Goal: Information Seeking & Learning: Learn about a topic

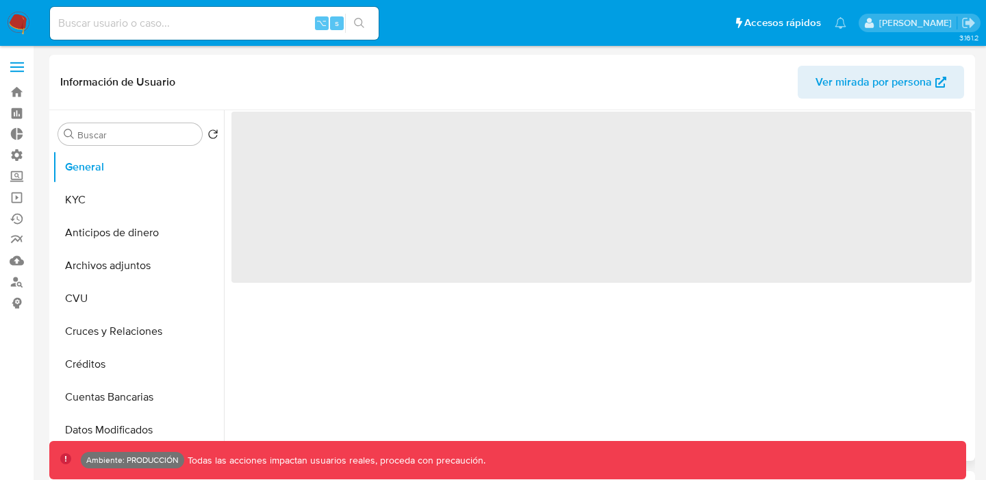
select select "10"
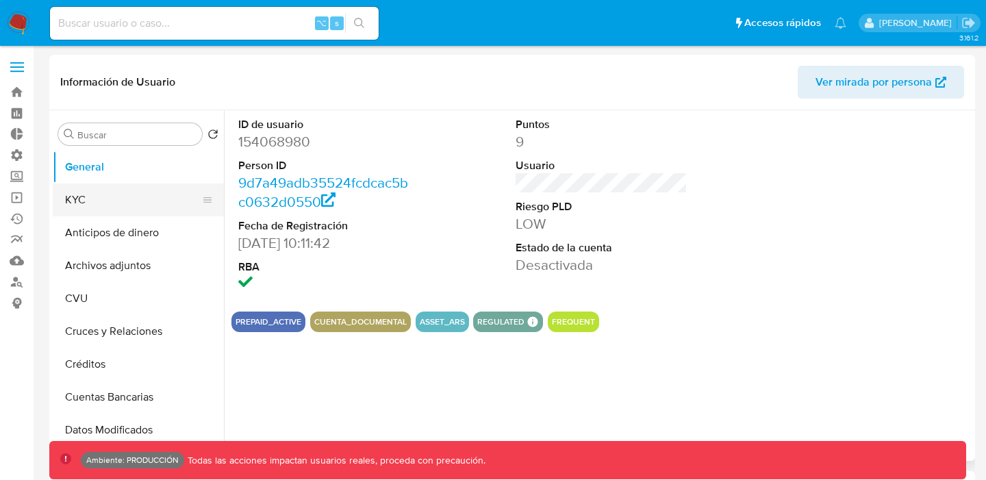
click at [87, 208] on button "KYC" at bounding box center [133, 199] width 160 height 33
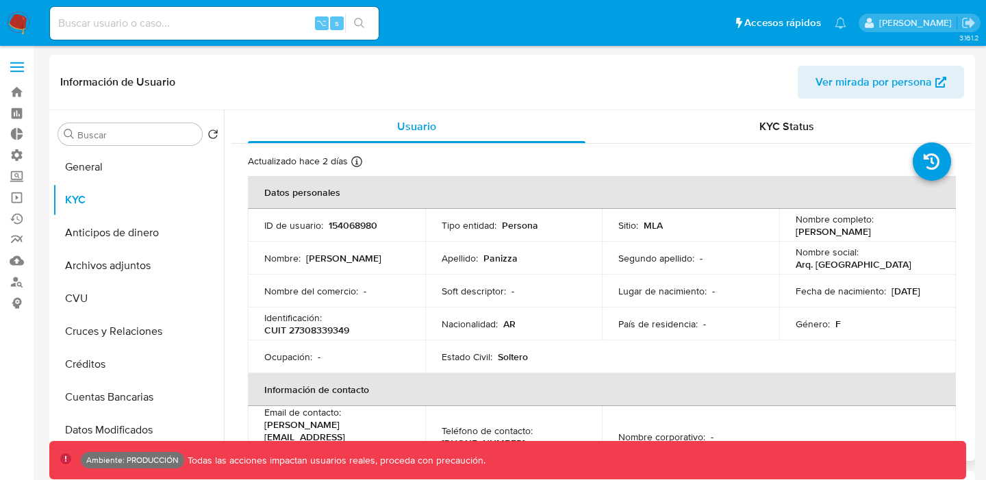
drag, startPoint x: 330, startPoint y: 227, endPoint x: 398, endPoint y: 279, distance: 85.5
click at [398, 279] on tbody "ID de usuario : 154068980 Tipo entidad : Persona Sitio : MLA Nombre completo : …" at bounding box center [602, 291] width 708 height 164
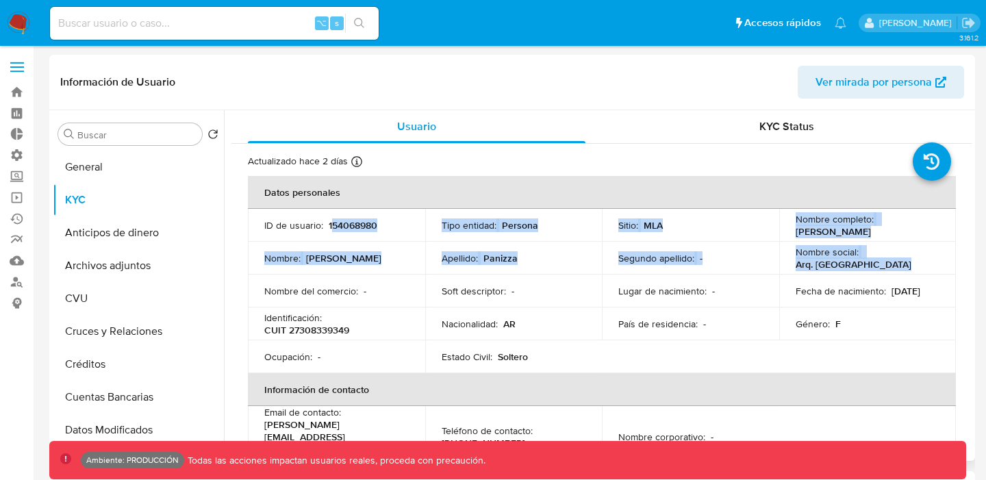
click at [542, 257] on div "Apellido : [PERSON_NAME]" at bounding box center [514, 258] width 144 height 12
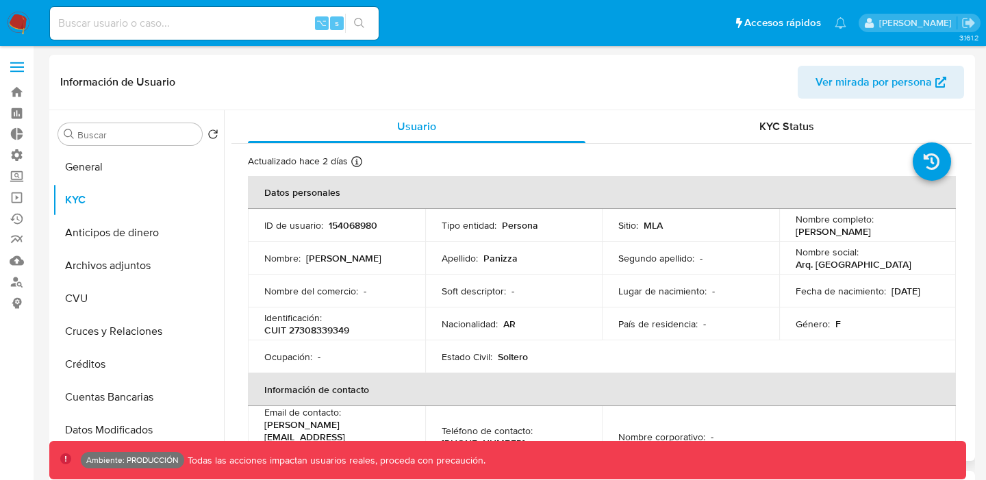
click at [542, 257] on div "Apellido : [PERSON_NAME]" at bounding box center [514, 258] width 144 height 12
drag, startPoint x: 542, startPoint y: 257, endPoint x: 558, endPoint y: 273, distance: 22.3
click at [558, 273] on td "Apellido : [PERSON_NAME]" at bounding box center [513, 258] width 177 height 33
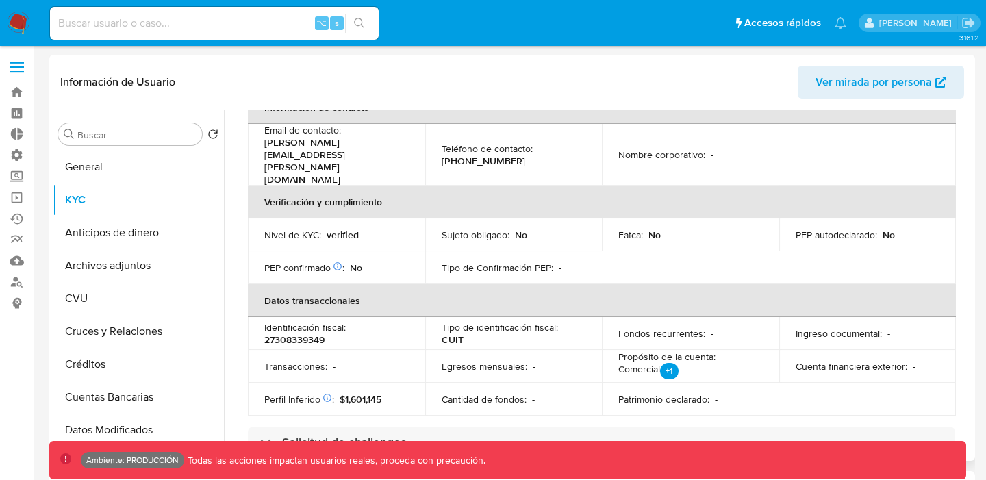
scroll to position [391, 0]
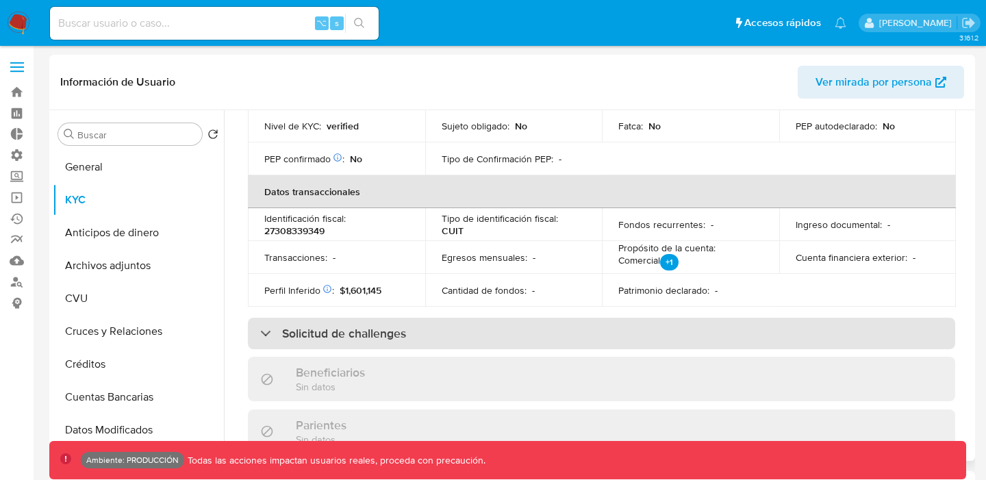
click at [443, 318] on div "Solicitud de challenges" at bounding box center [601, 333] width 707 height 31
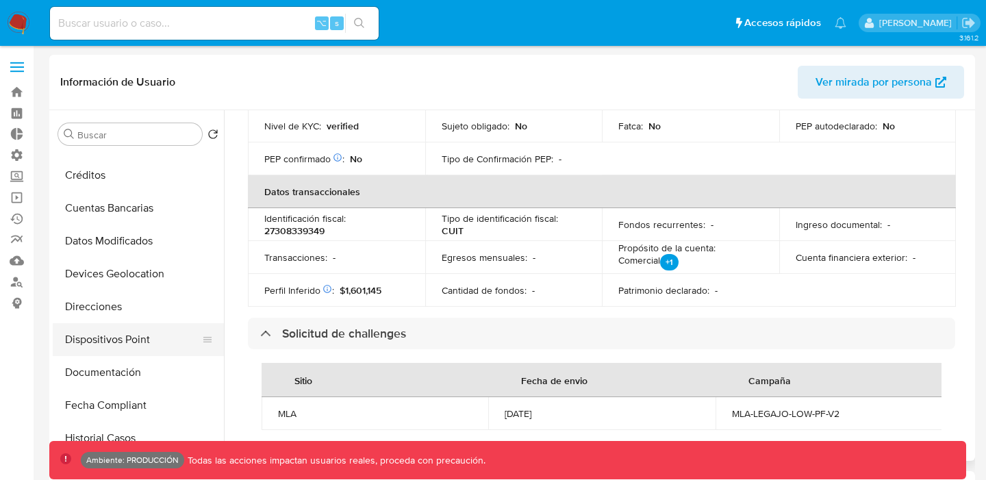
scroll to position [194, 0]
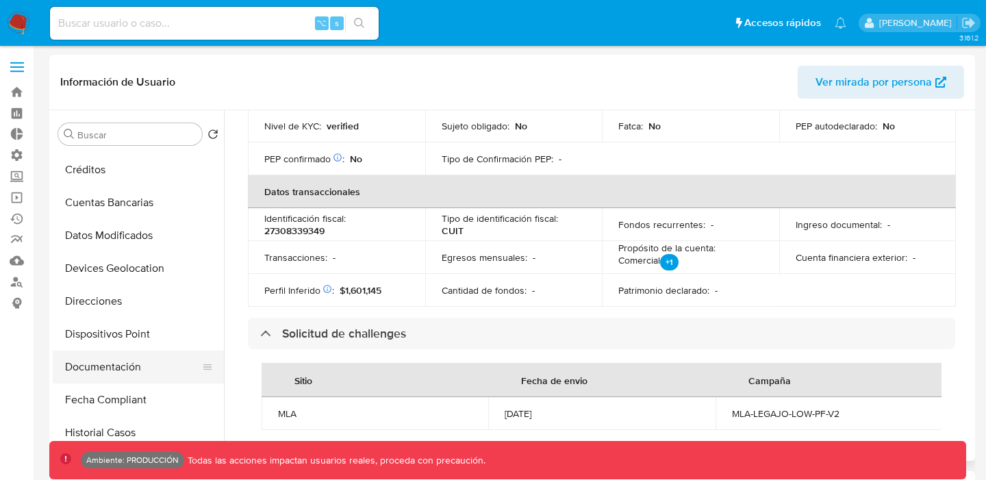
click at [125, 370] on button "Documentación" at bounding box center [133, 367] width 160 height 33
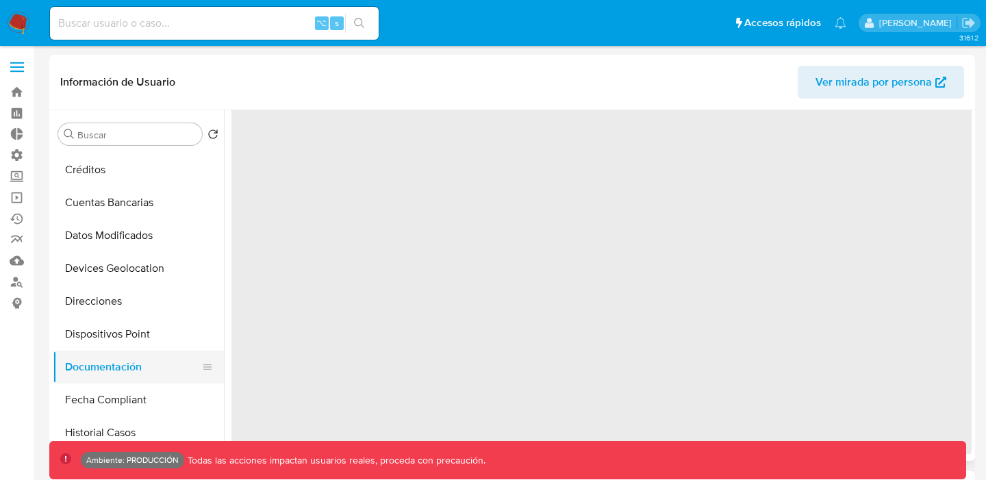
scroll to position [0, 0]
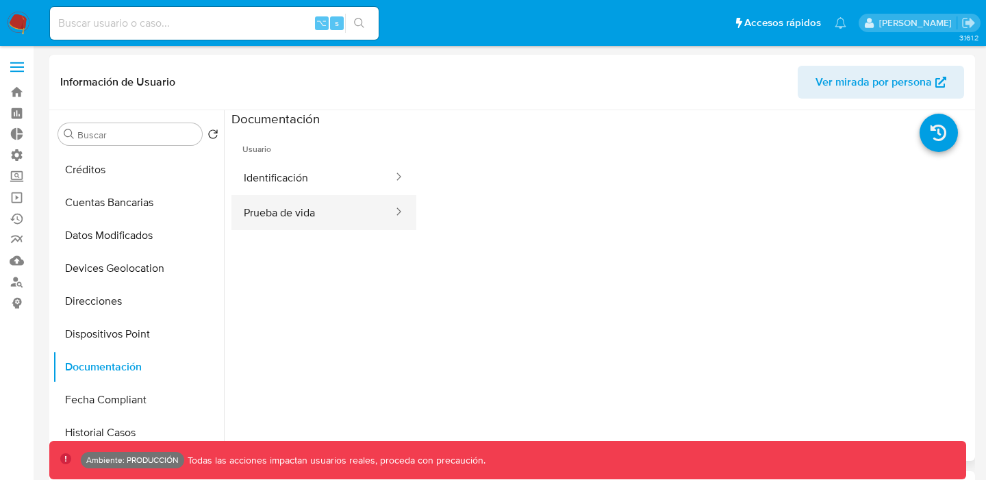
click at [346, 228] on button "Prueba de vida" at bounding box center [312, 212] width 163 height 35
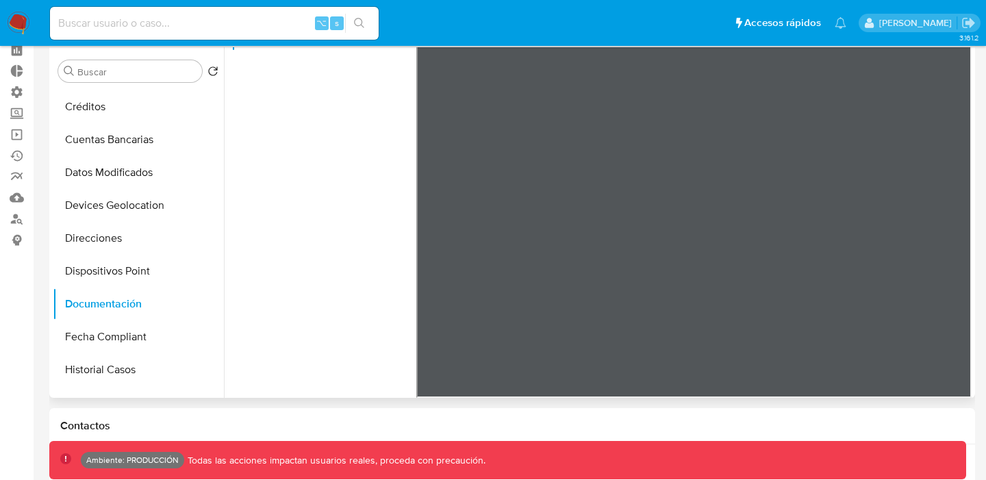
scroll to position [66, 0]
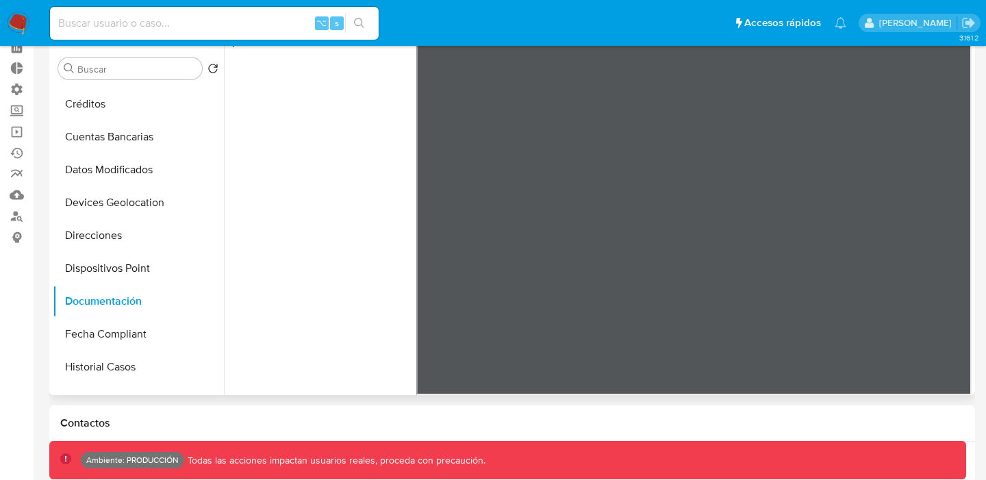
click at [348, 236] on ul "Usuario Identificación Prueba de vida" at bounding box center [323, 143] width 185 height 394
click at [147, 229] on button "Direcciones" at bounding box center [133, 235] width 160 height 33
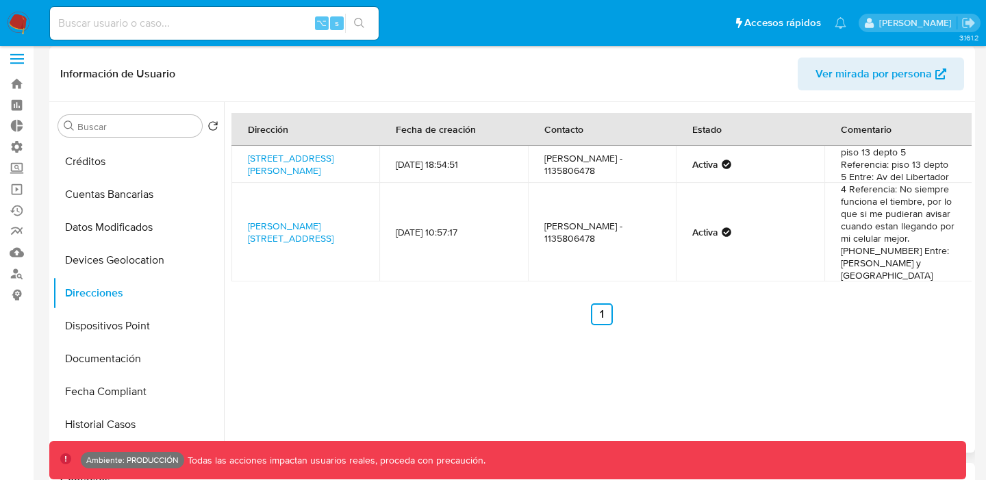
scroll to position [0, 0]
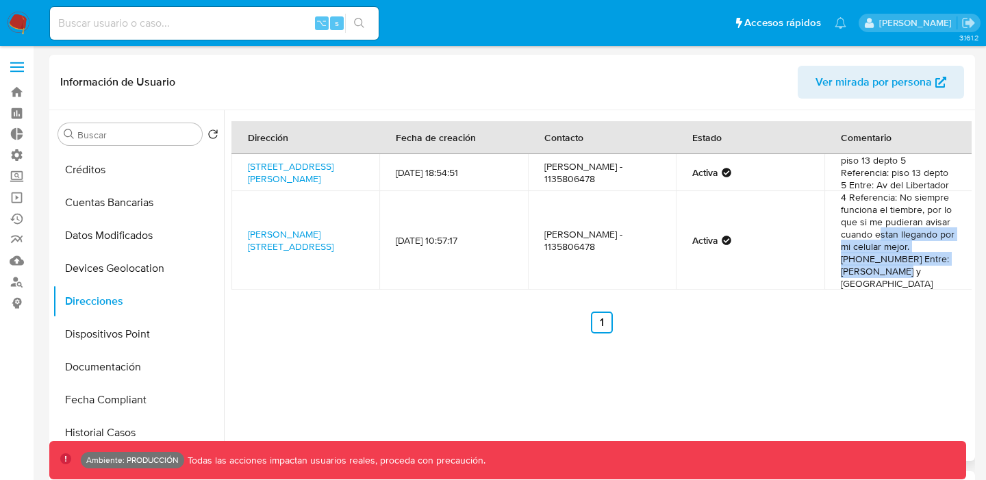
drag, startPoint x: 917, startPoint y: 275, endPoint x: 876, endPoint y: 238, distance: 55.8
click at [876, 238] on td "4 Referencia: No siempre funciona el tiembre, por lo que si me pudieran avisar …" at bounding box center [898, 240] width 148 height 99
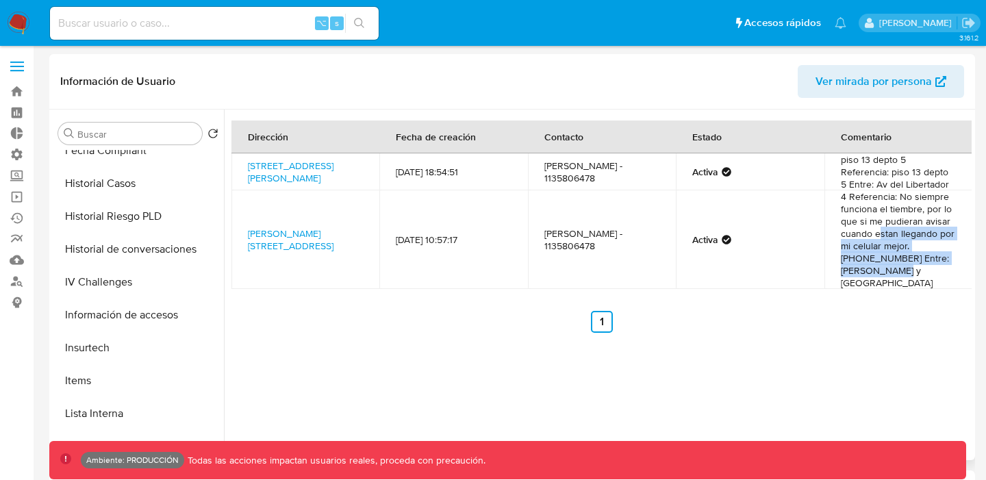
scroll to position [451, 0]
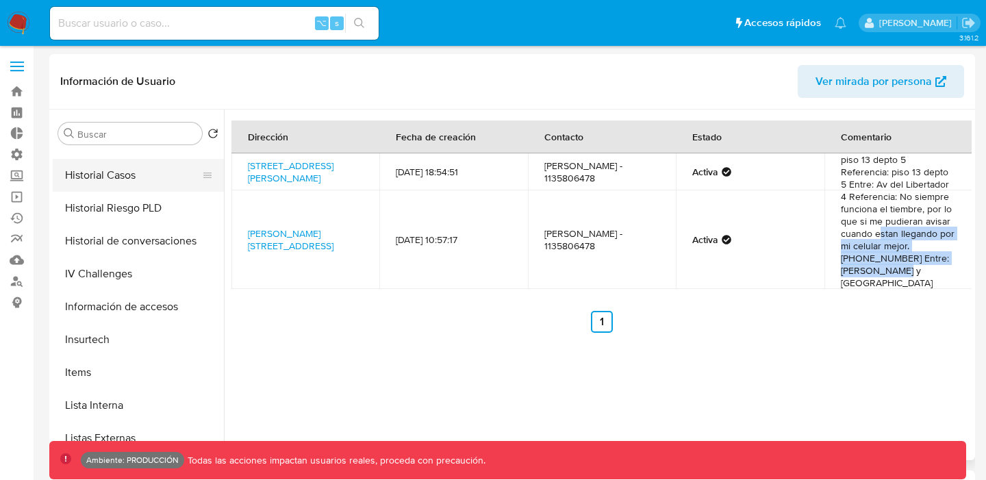
click at [114, 179] on button "Historial Casos" at bounding box center [133, 175] width 160 height 33
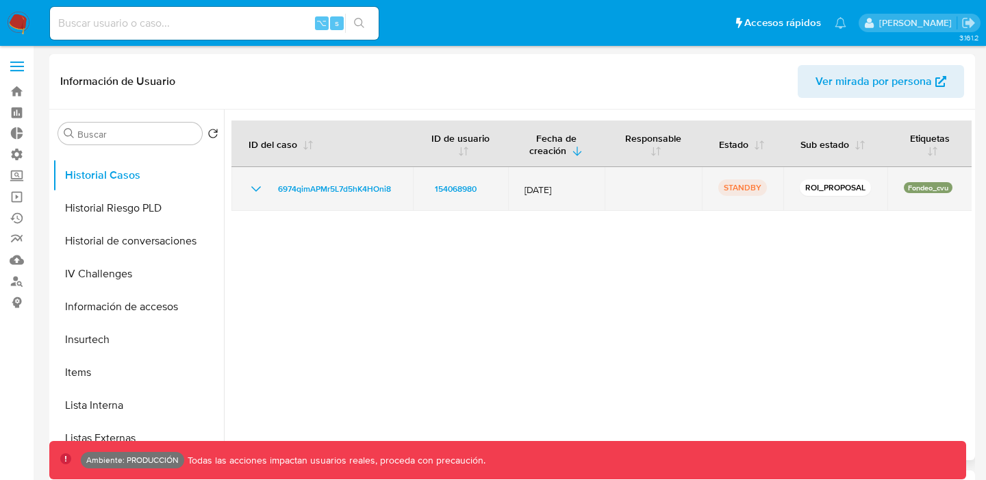
click at [257, 187] on icon "Mostrar/Ocultar" at bounding box center [256, 189] width 16 height 16
